Goal: Go to known website: Access a specific website the user already knows

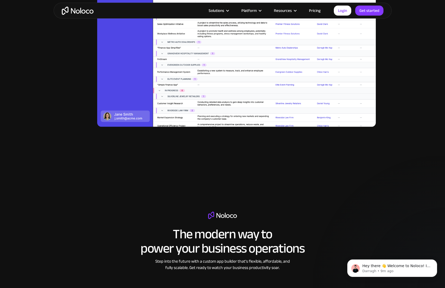
scroll to position [731, 0]
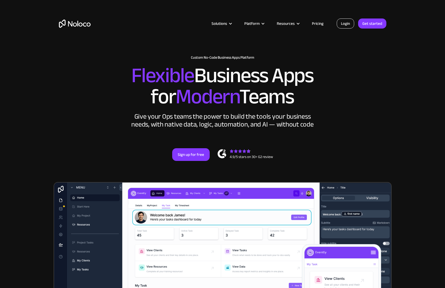
click at [345, 25] on link "Login" at bounding box center [345, 23] width 17 height 10
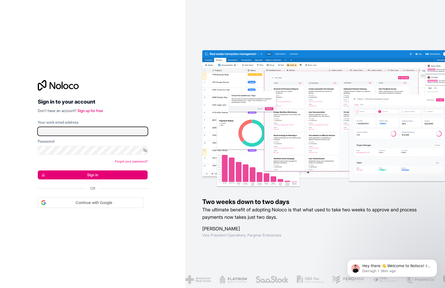
type input "[EMAIL_ADDRESS][DOMAIN_NAME]"
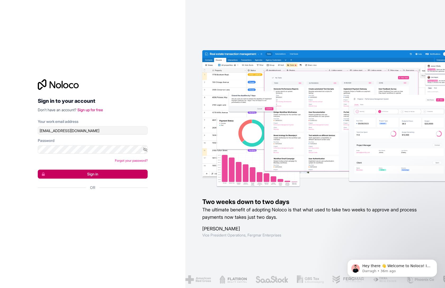
click at [96, 178] on button "Sign in" at bounding box center [93, 174] width 110 height 9
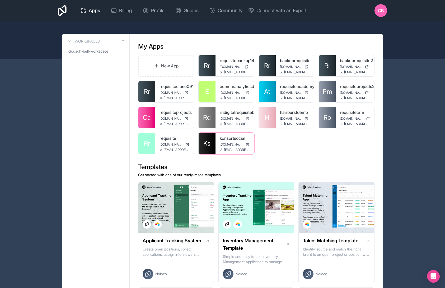
click at [222, 138] on link "konsortsocial" at bounding box center [235, 138] width 30 height 6
